Goal: Task Accomplishment & Management: Manage account settings

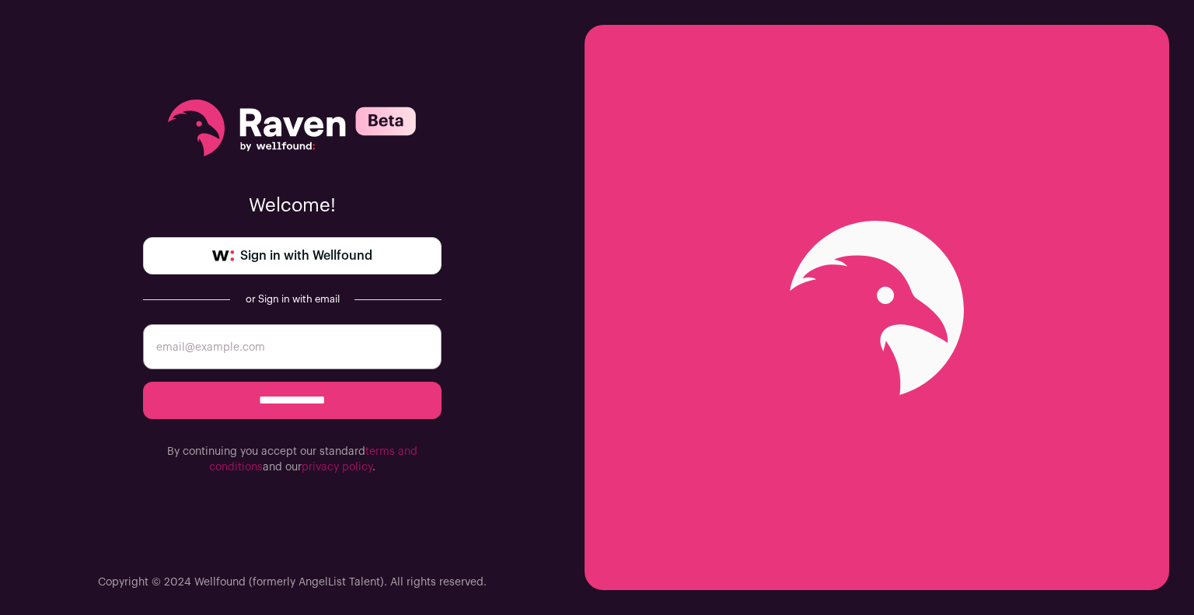
click at [344, 360] on input "email" at bounding box center [292, 346] width 298 height 45
type input "sneheth.a@outlook.com"
click at [143, 382] on input "**********" at bounding box center [292, 400] width 298 height 37
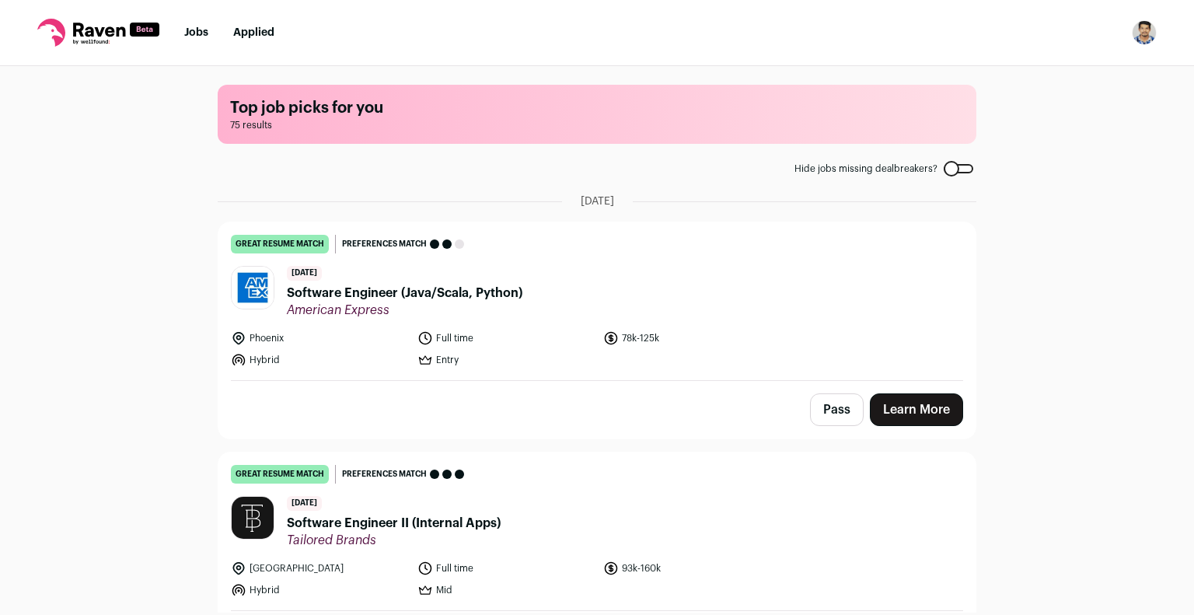
click at [1144, 30] on img "Open dropdown" at bounding box center [1144, 32] width 25 height 25
click at [1108, 69] on link "Settings" at bounding box center [1070, 72] width 172 height 37
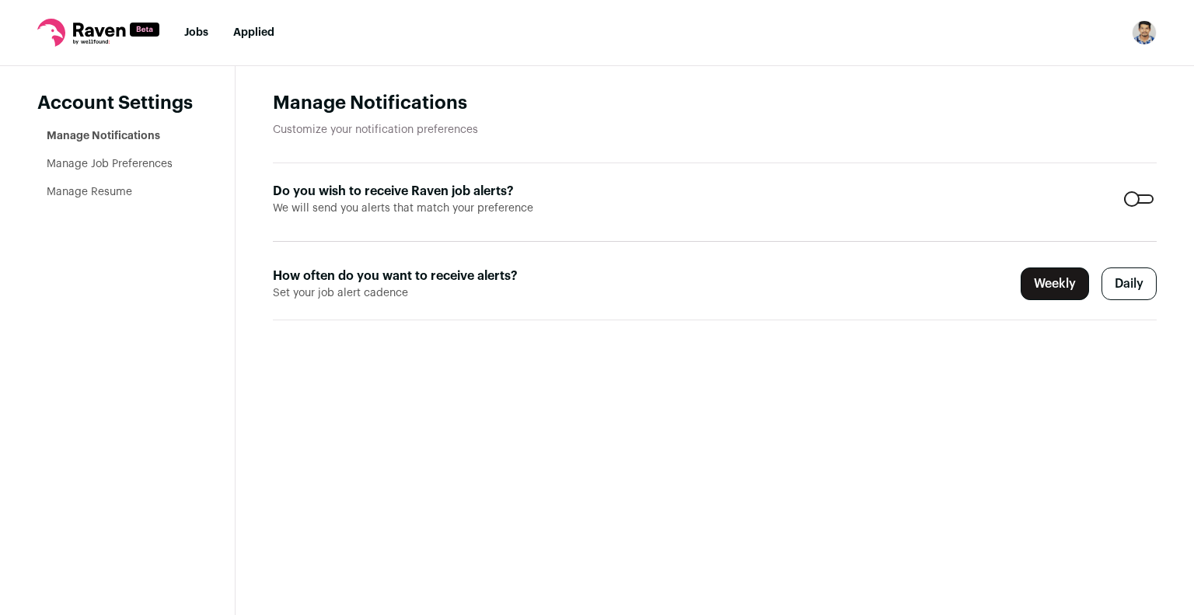
click at [120, 187] on link "Manage Resume" at bounding box center [89, 192] width 85 height 11
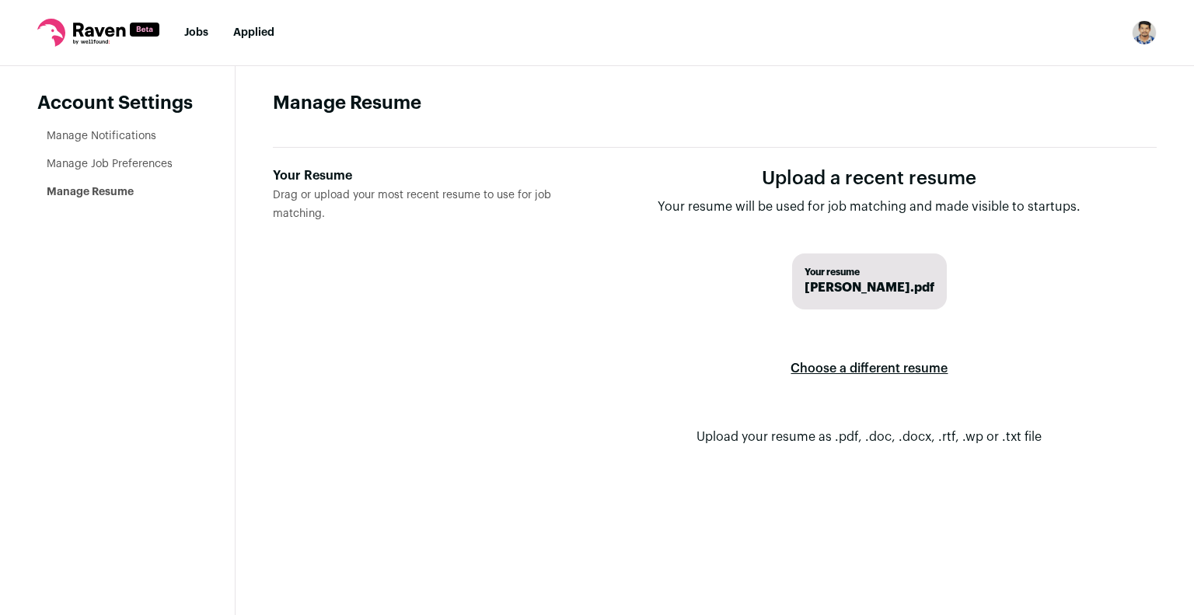
click at [843, 365] on label "Choose a different resume" at bounding box center [868, 369] width 157 height 44
click at [0, 0] on input "Your Resume Drag or upload your most recent resume to use for job matching." at bounding box center [0, 0] width 0 height 0
click at [206, 30] on link "Jobs" at bounding box center [196, 32] width 24 height 11
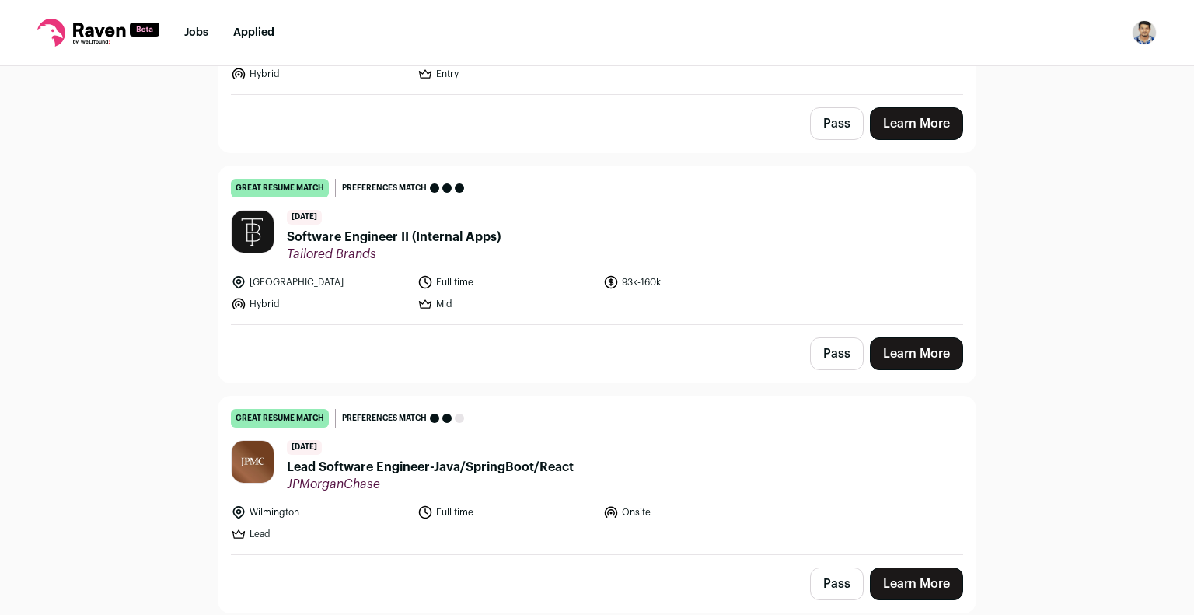
scroll to position [283, 0]
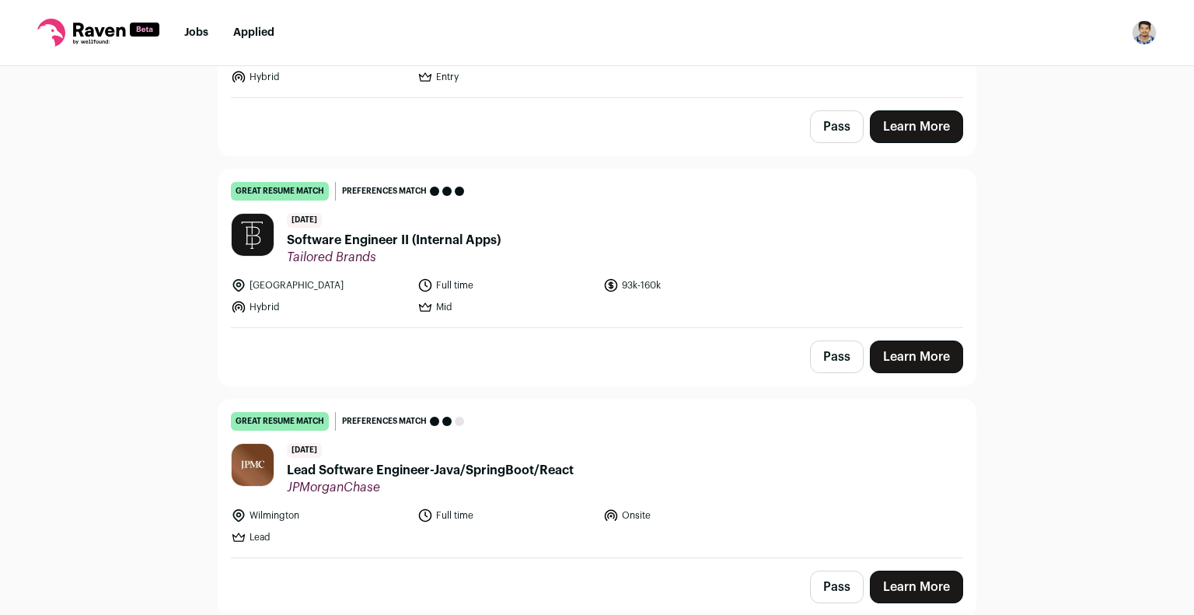
click at [888, 127] on link "Learn More" at bounding box center [916, 126] width 93 height 33
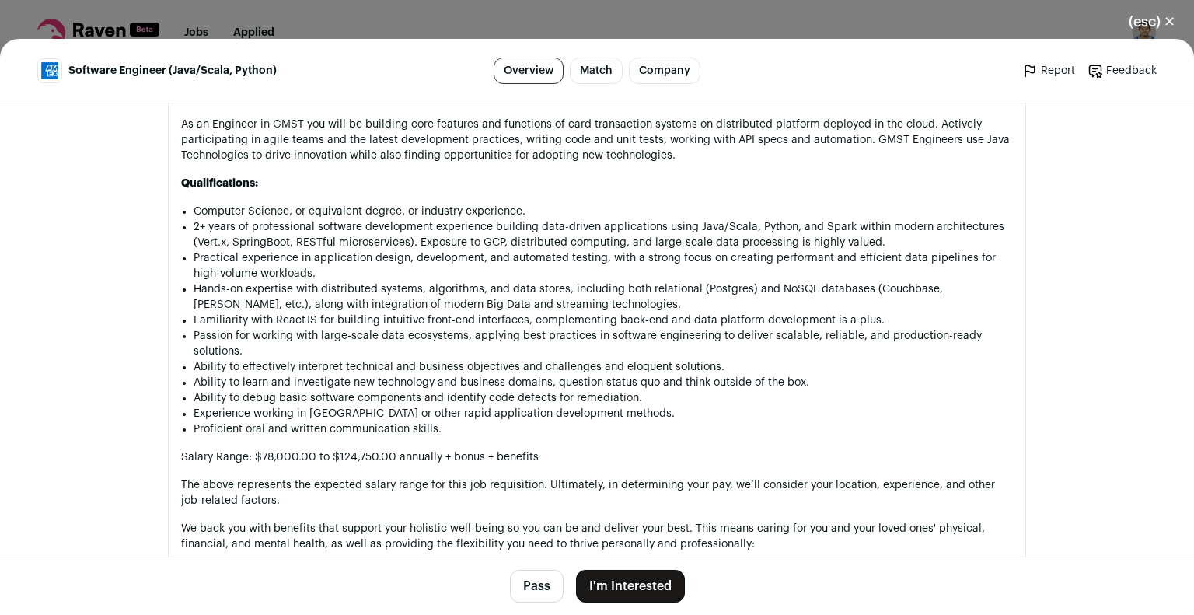
scroll to position [1150, 0]
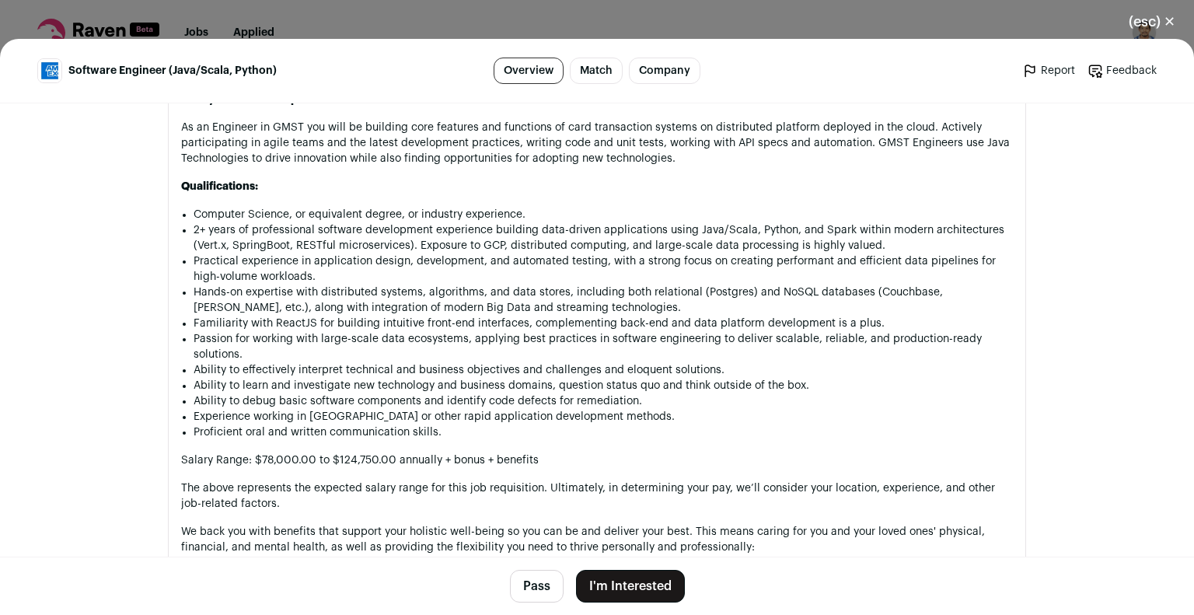
click at [621, 589] on button "I'm Interested" at bounding box center [630, 586] width 109 height 33
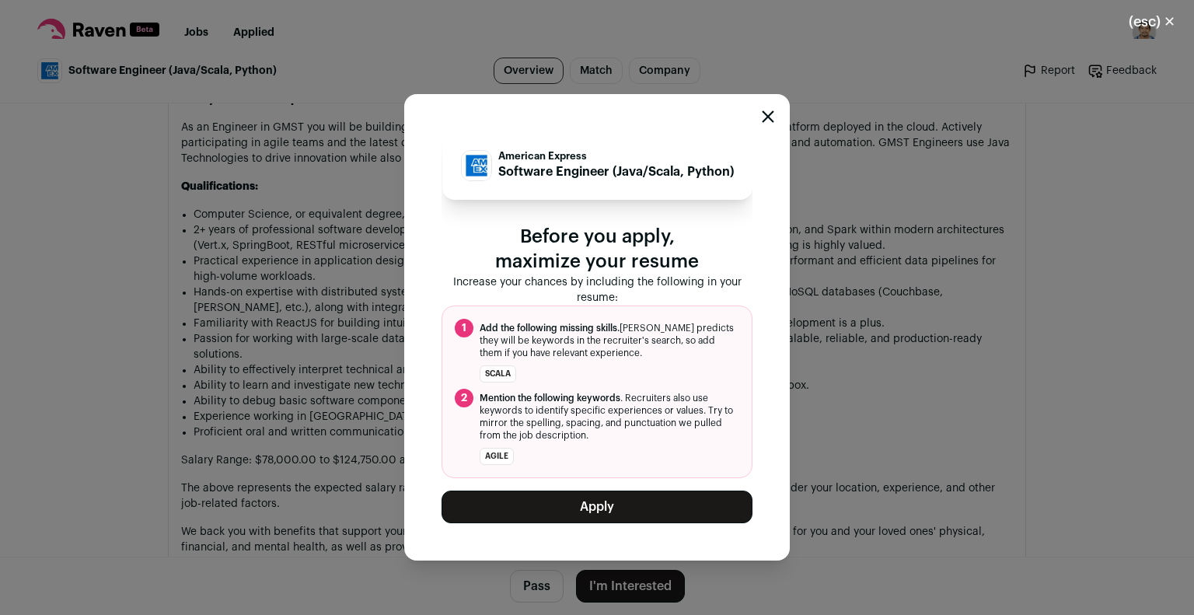
click at [598, 519] on button "Apply" at bounding box center [596, 506] width 311 height 33
